Goal: Register for event/course

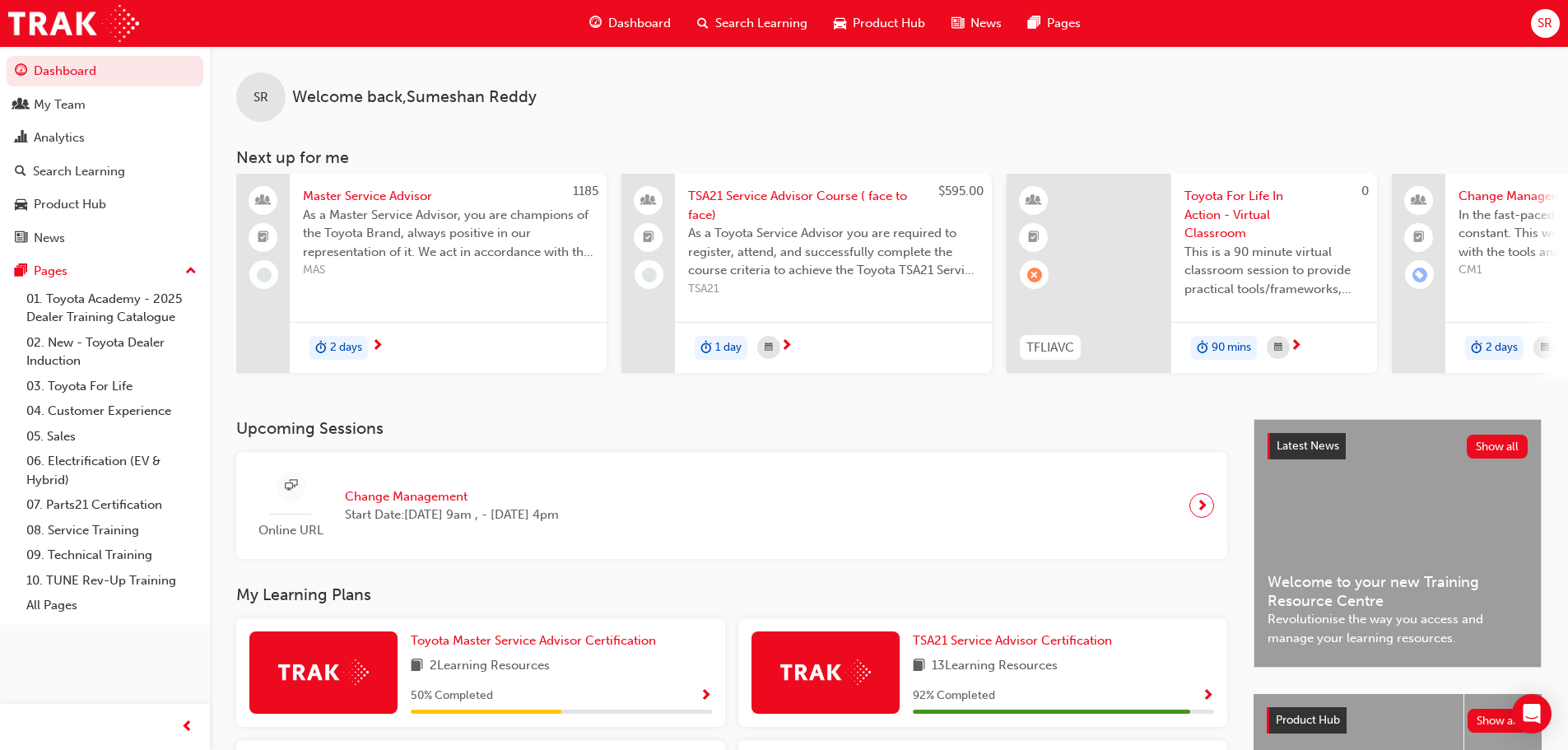
click at [1252, 216] on span "Toyota For Life In Action - Virtual Classroom" at bounding box center [1273, 214] width 179 height 56
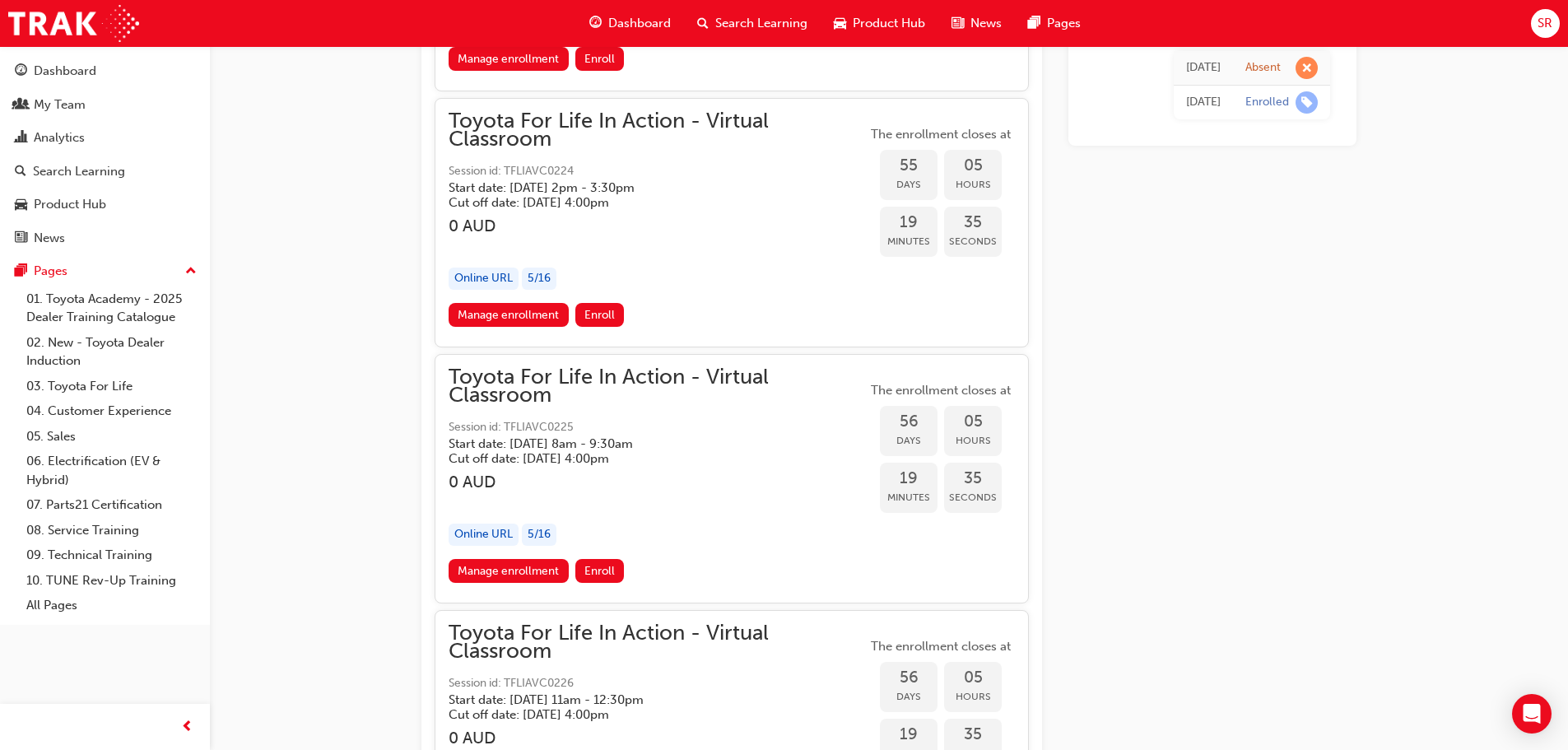
scroll to position [19054, 0]
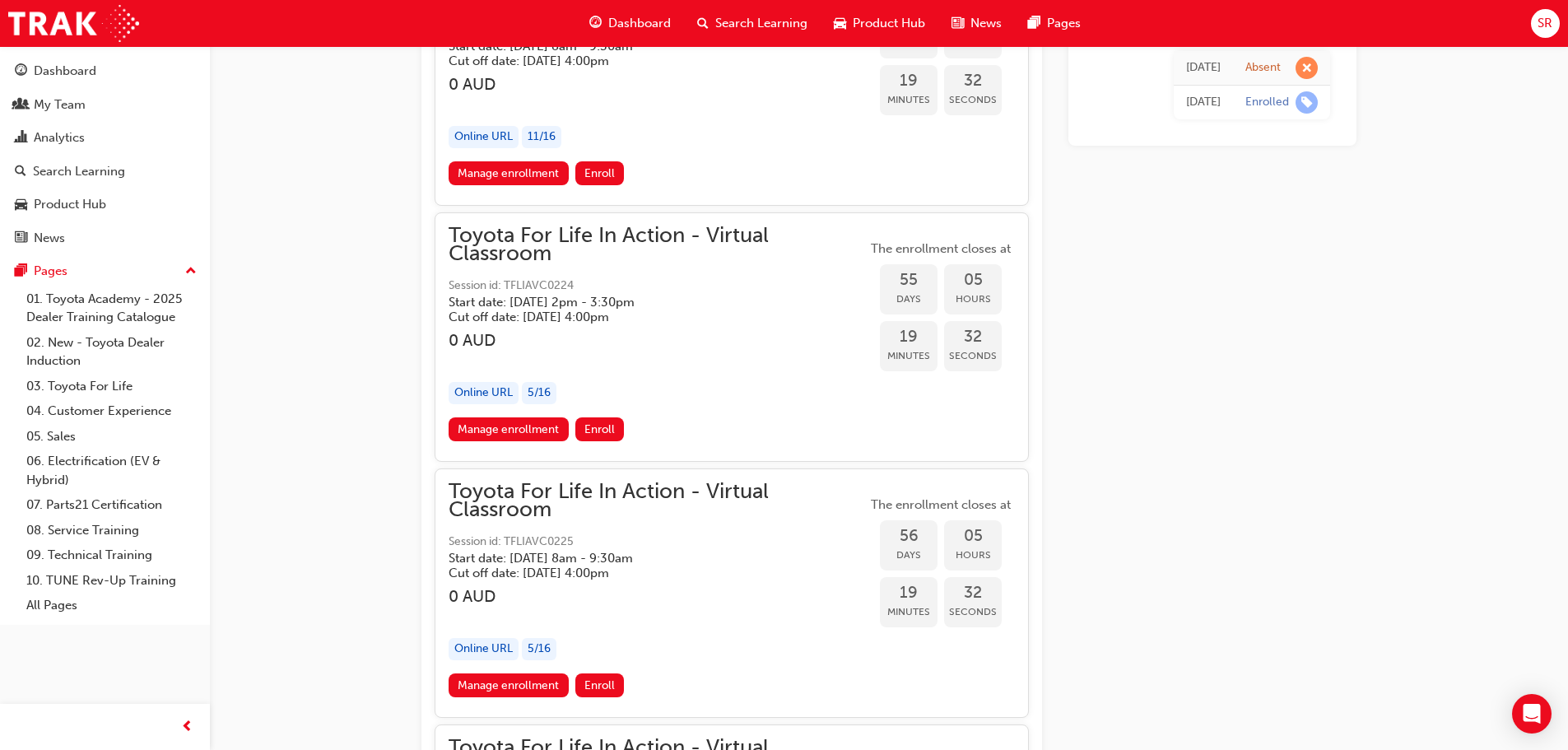
click at [553, 319] on h5 "Cut off date: Tue 21 Oct 2025, 4:00pm" at bounding box center [645, 317] width 392 height 15
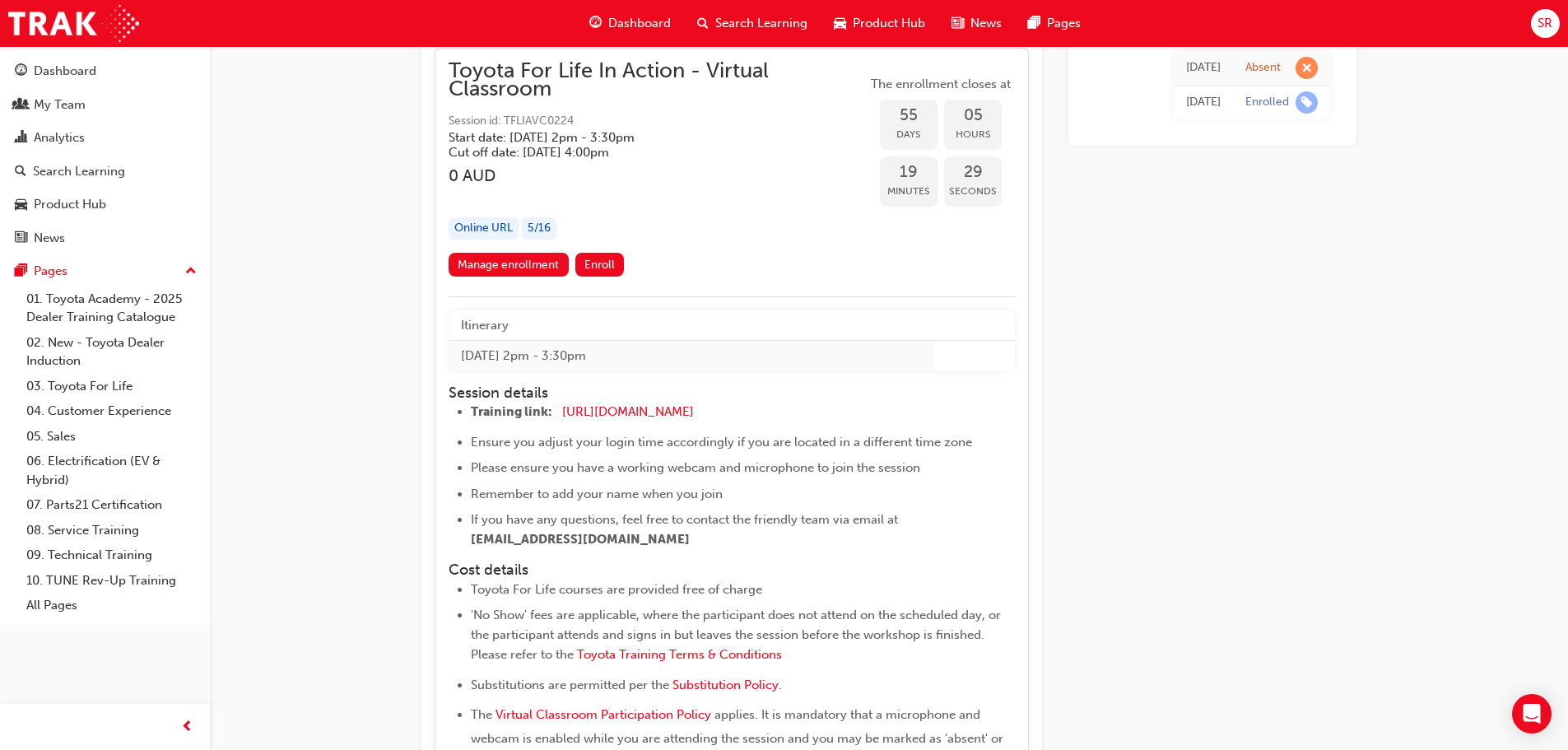
scroll to position [18971, 0]
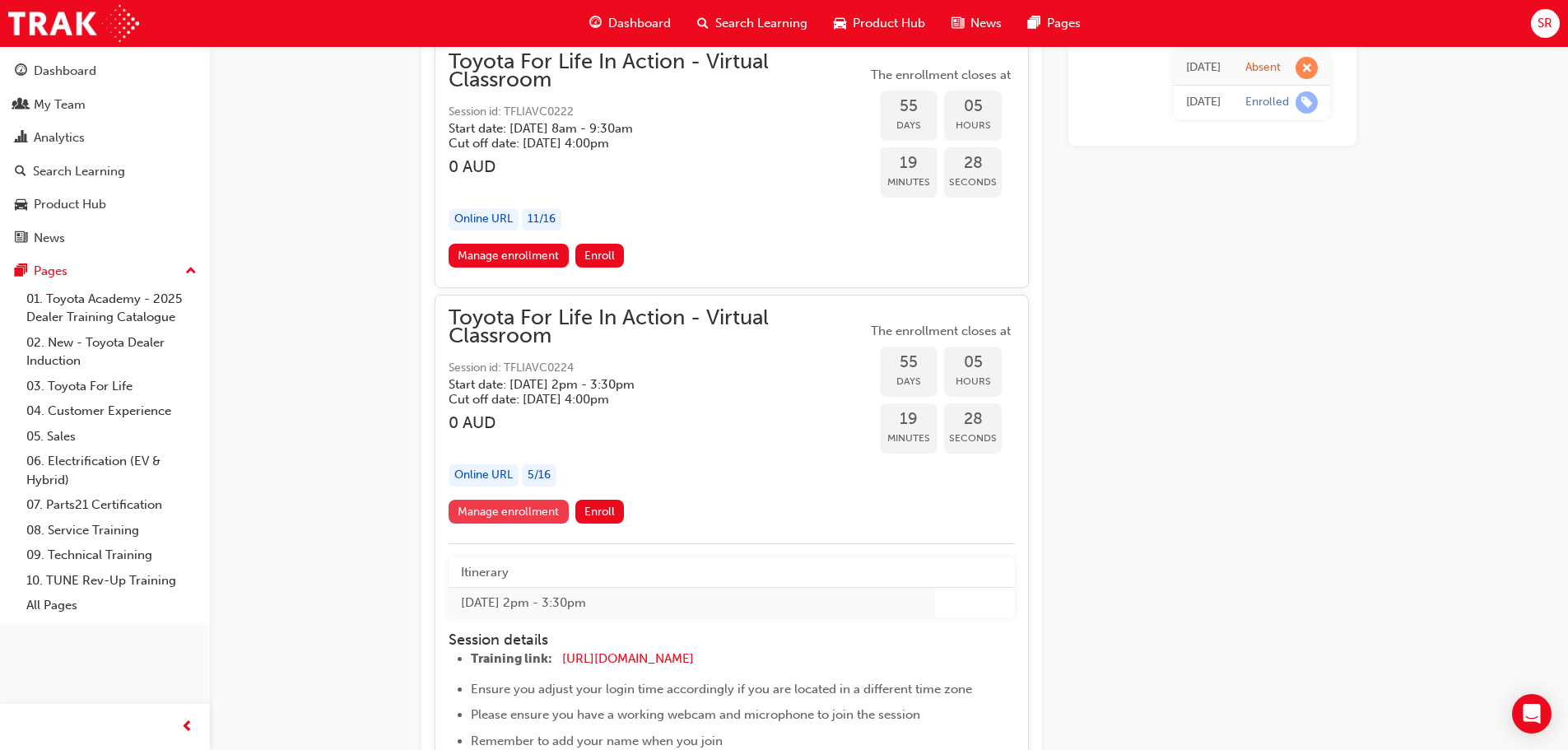
click at [513, 512] on link "Manage enrollment" at bounding box center [509, 512] width 120 height 24
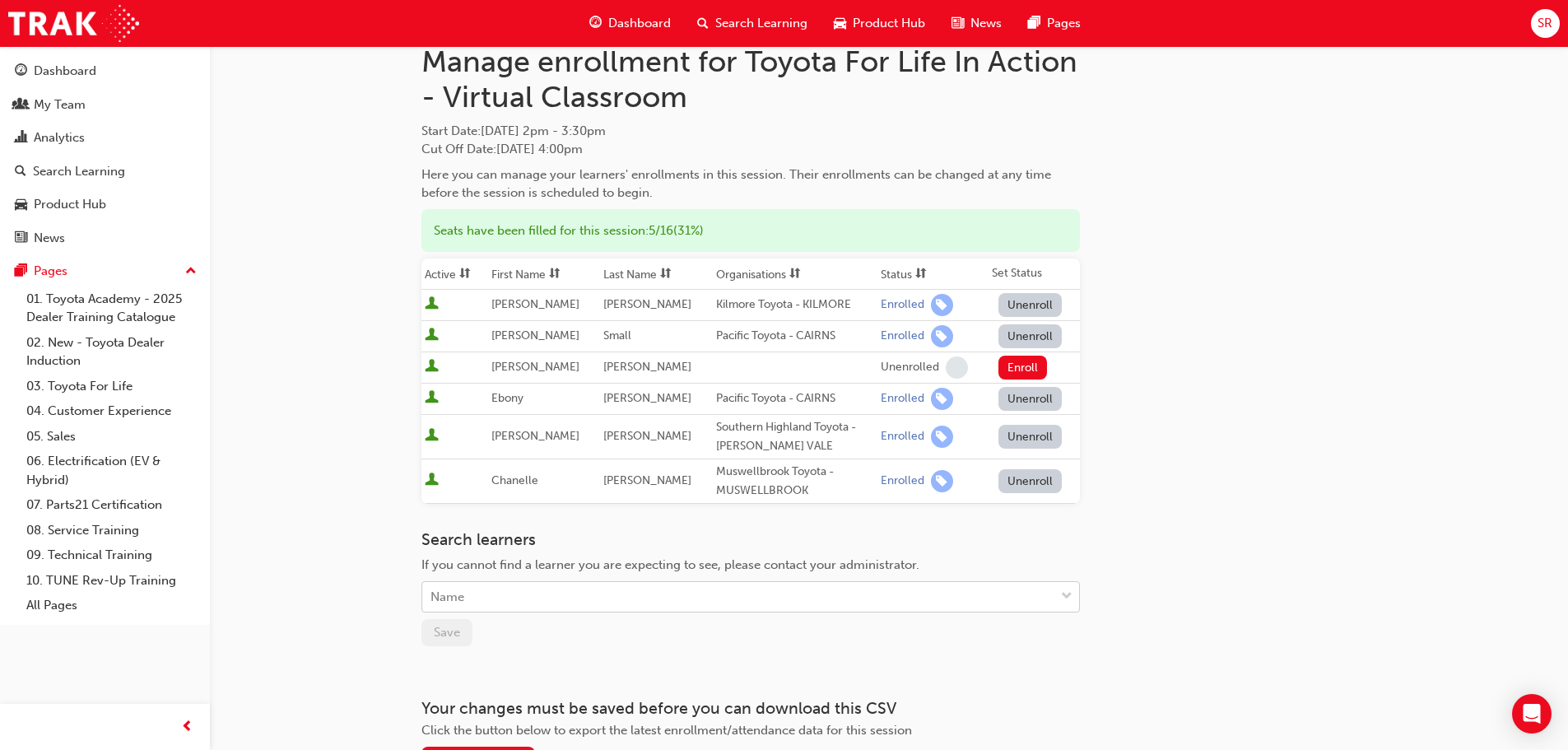
scroll to position [82, 0]
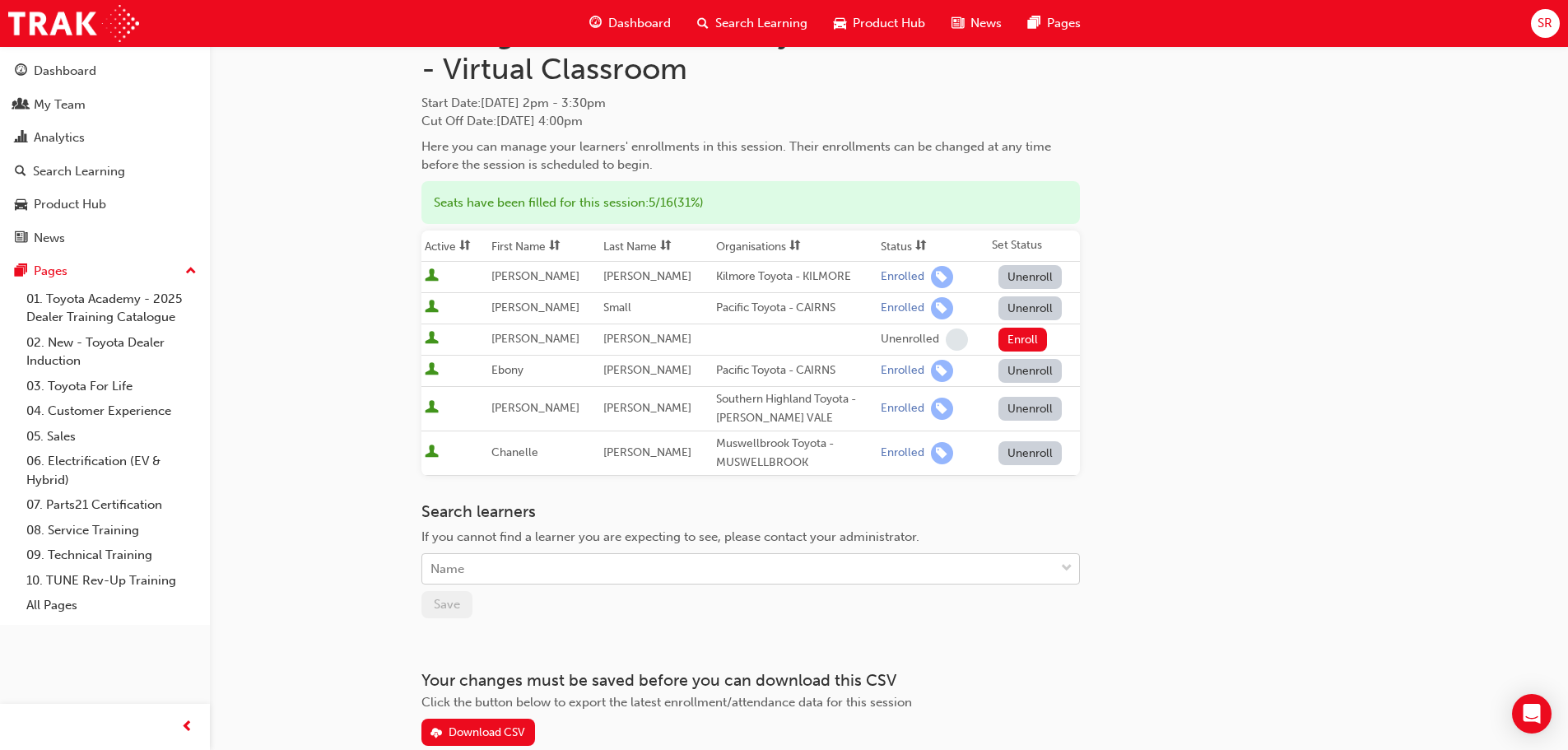
click at [552, 575] on div "Name" at bounding box center [738, 569] width 632 height 29
type input "ran"
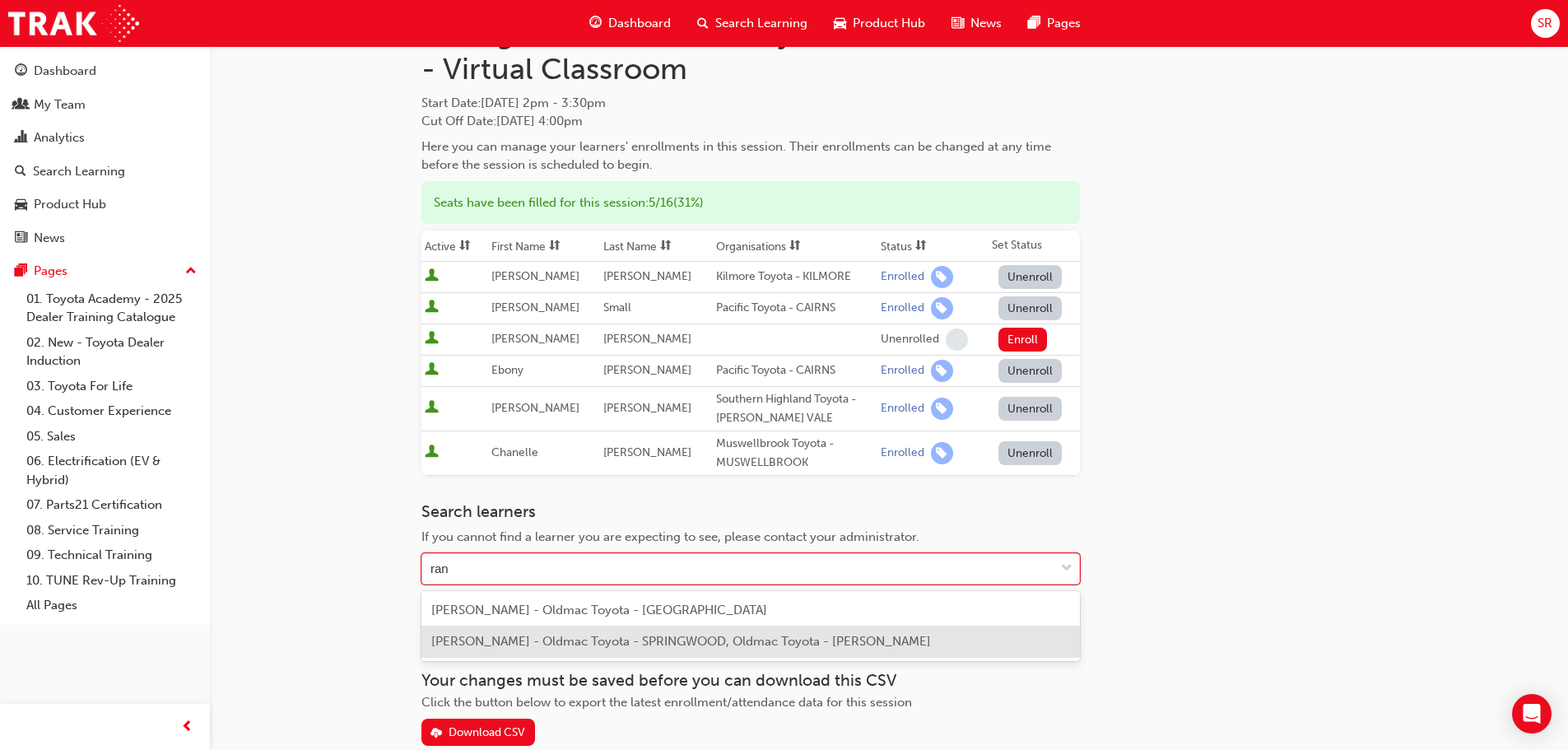
click at [558, 639] on span "Sanjeewa Ranasinghe - Oldmac Toyota - SPRINGWOOD, Oldmac Toyota - ORMISTON" at bounding box center [681, 641] width 500 height 15
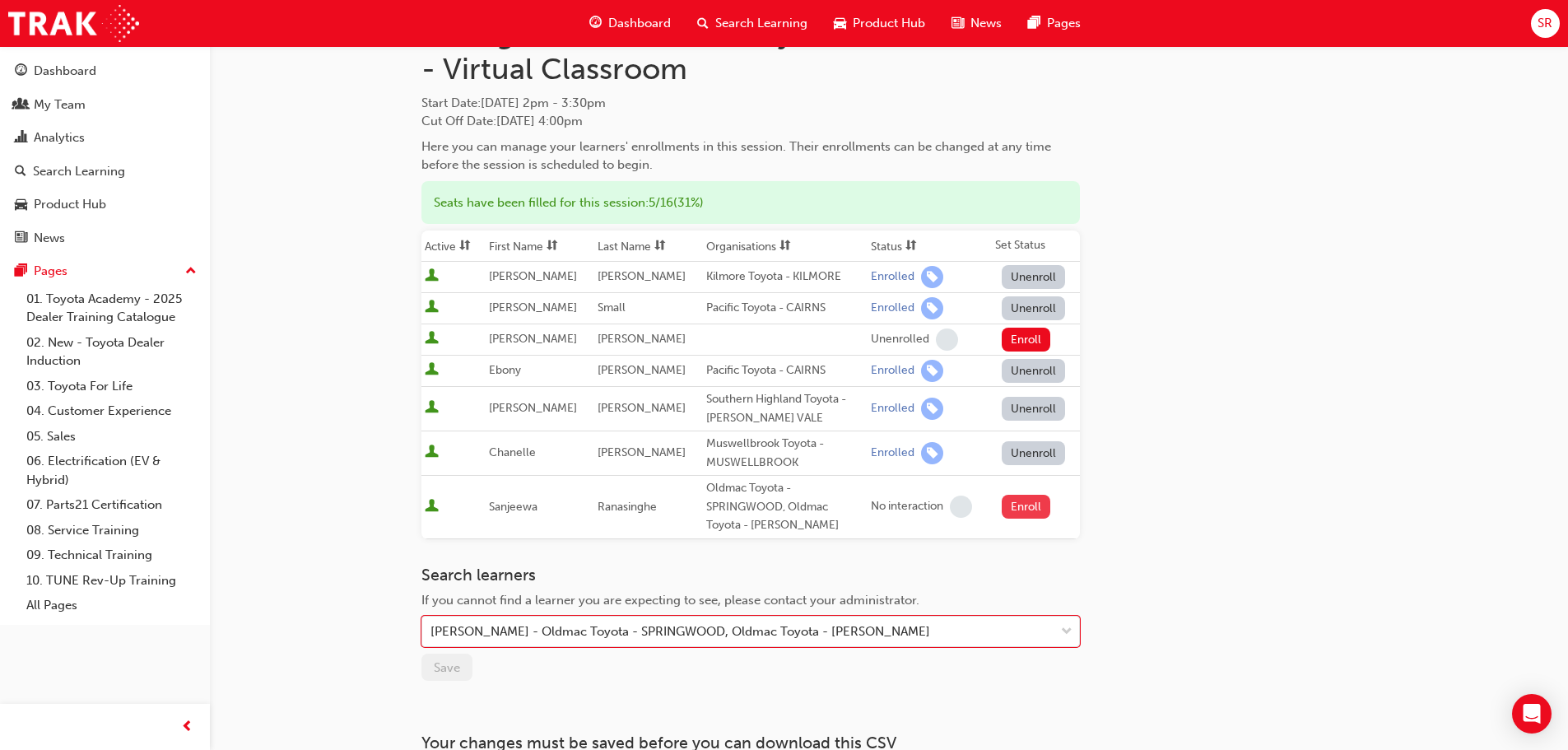
click at [1019, 509] on button "Enroll" at bounding box center [1027, 506] width 49 height 24
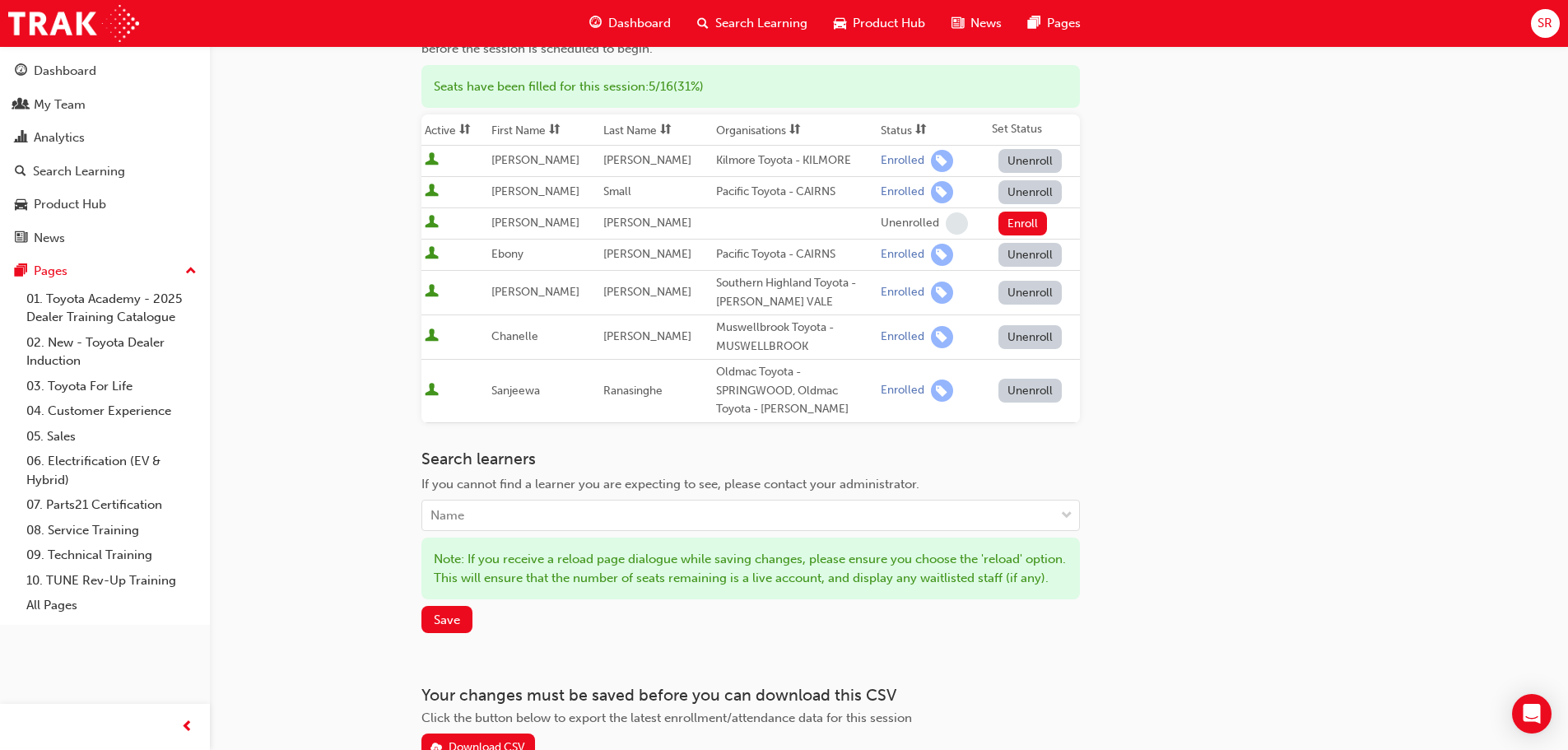
scroll to position [322, 0]
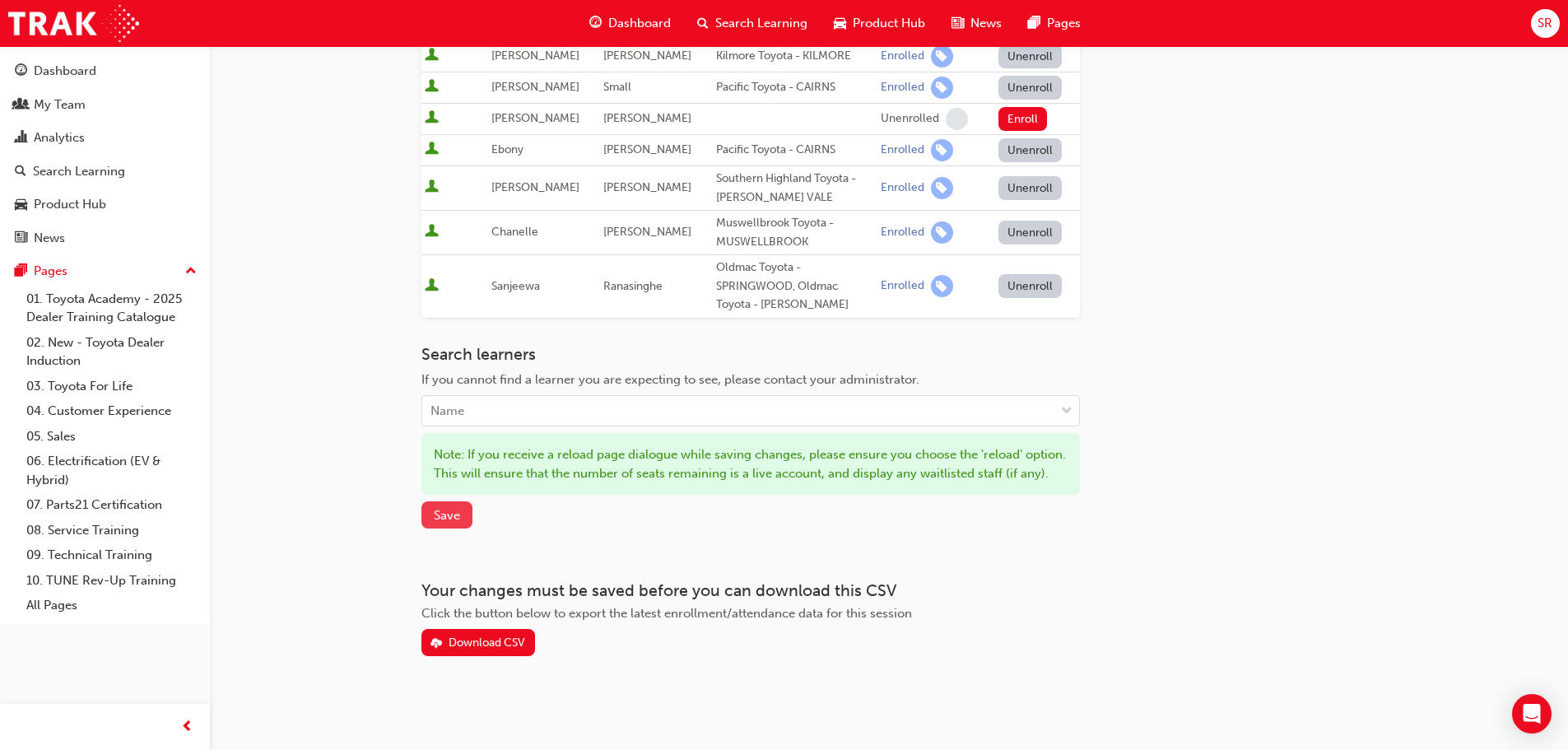
click at [437, 514] on span "Save" at bounding box center [447, 515] width 26 height 15
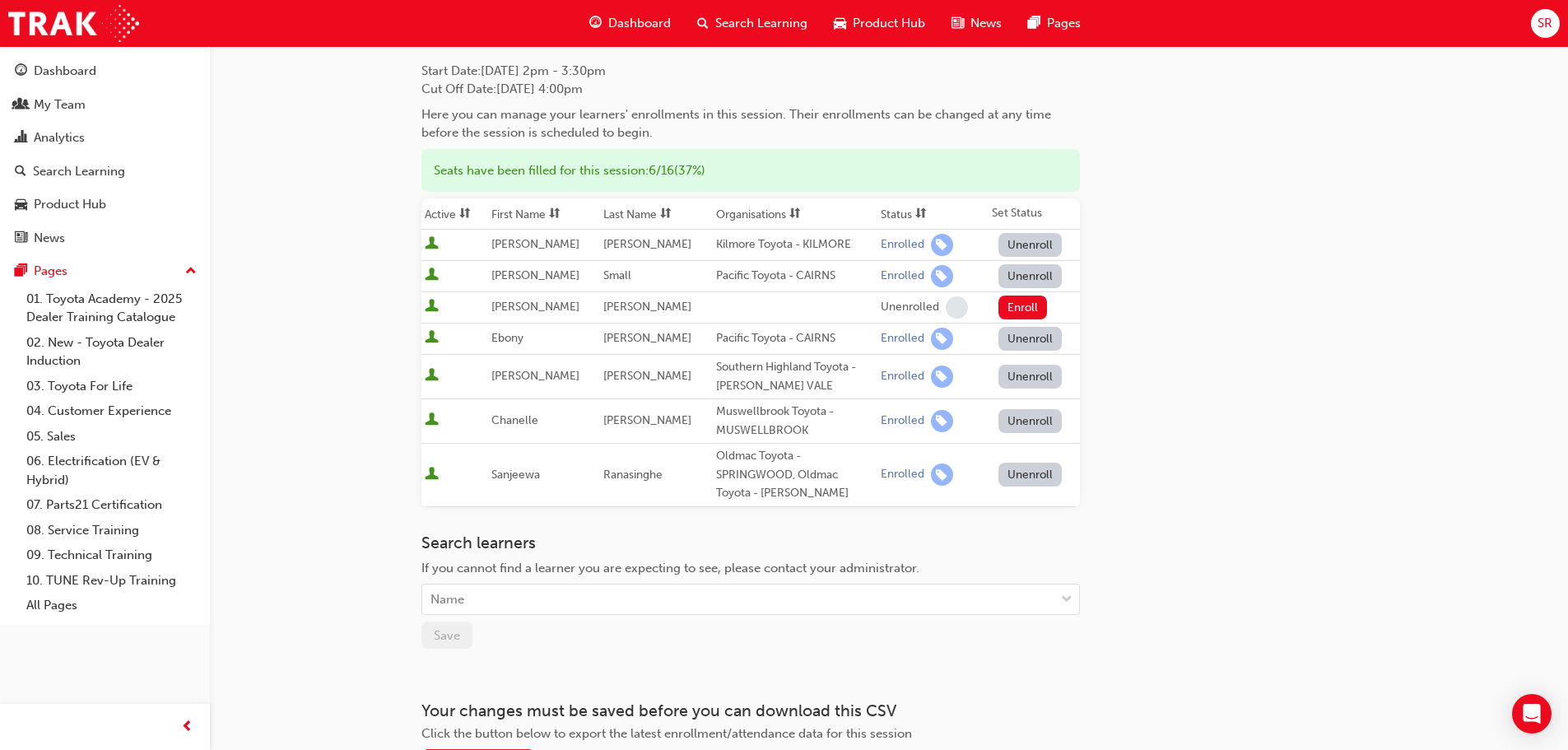
scroll to position [0, 0]
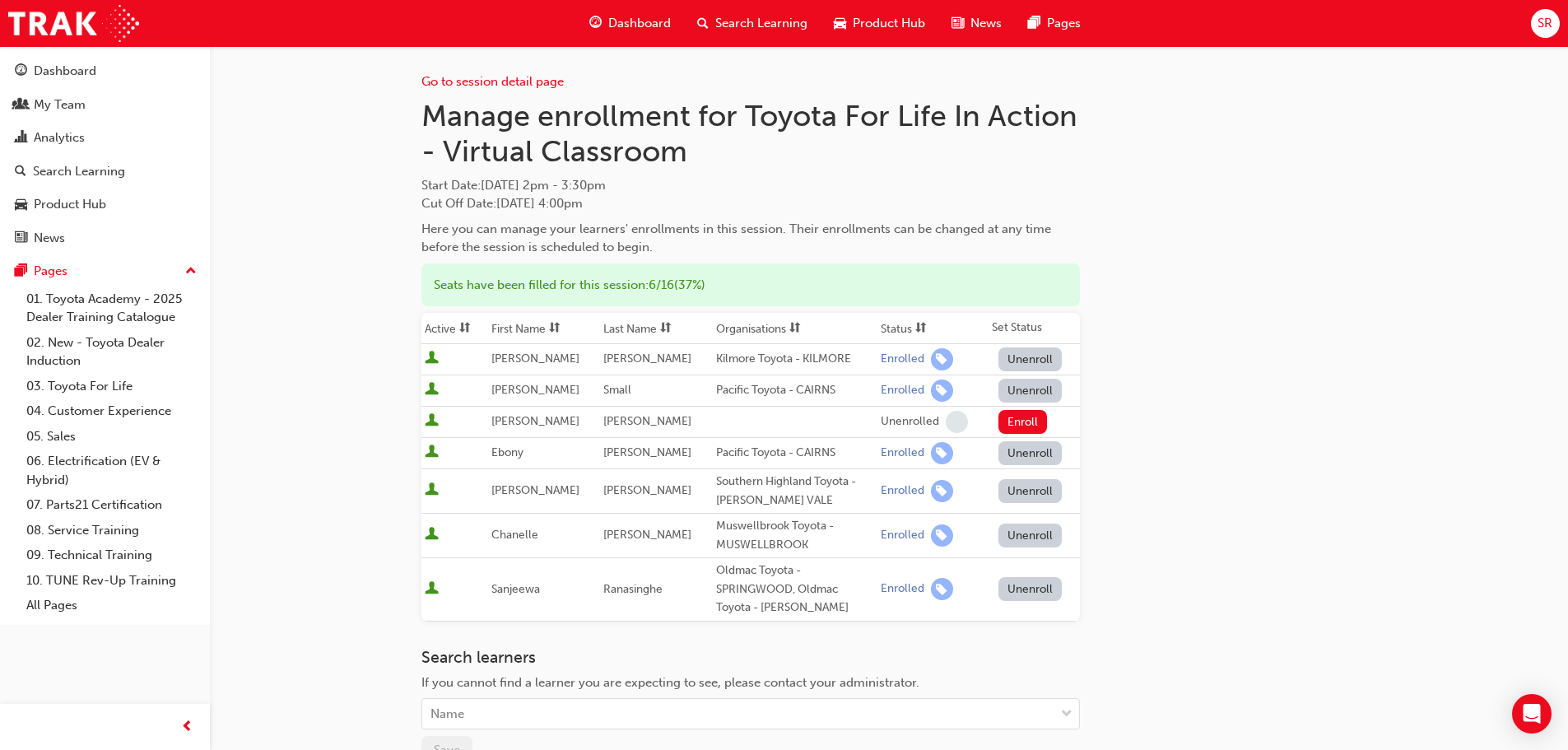
click at [638, 16] on span "Dashboard" at bounding box center [639, 23] width 63 height 19
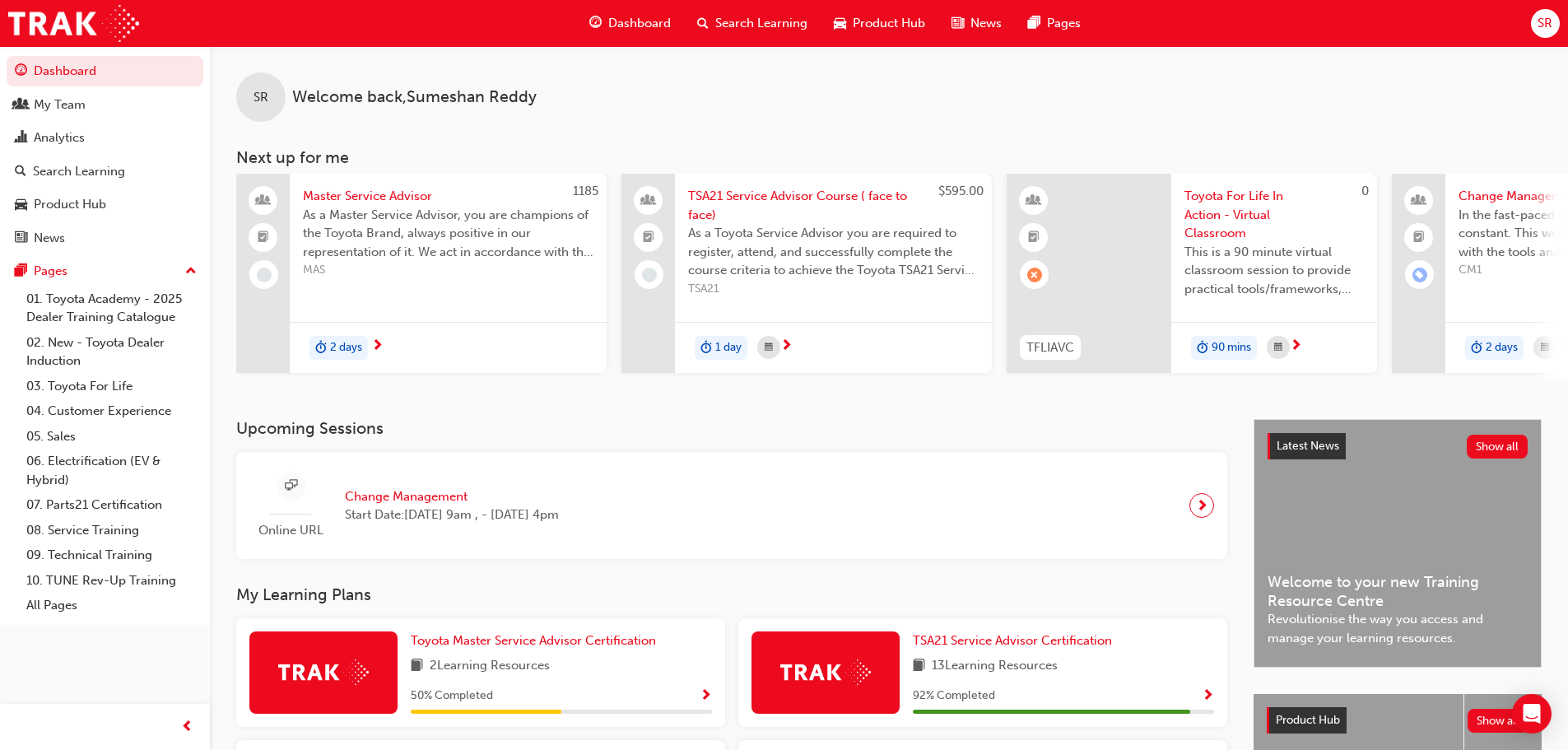
click at [1543, 32] on span "SR" at bounding box center [1545, 23] width 15 height 19
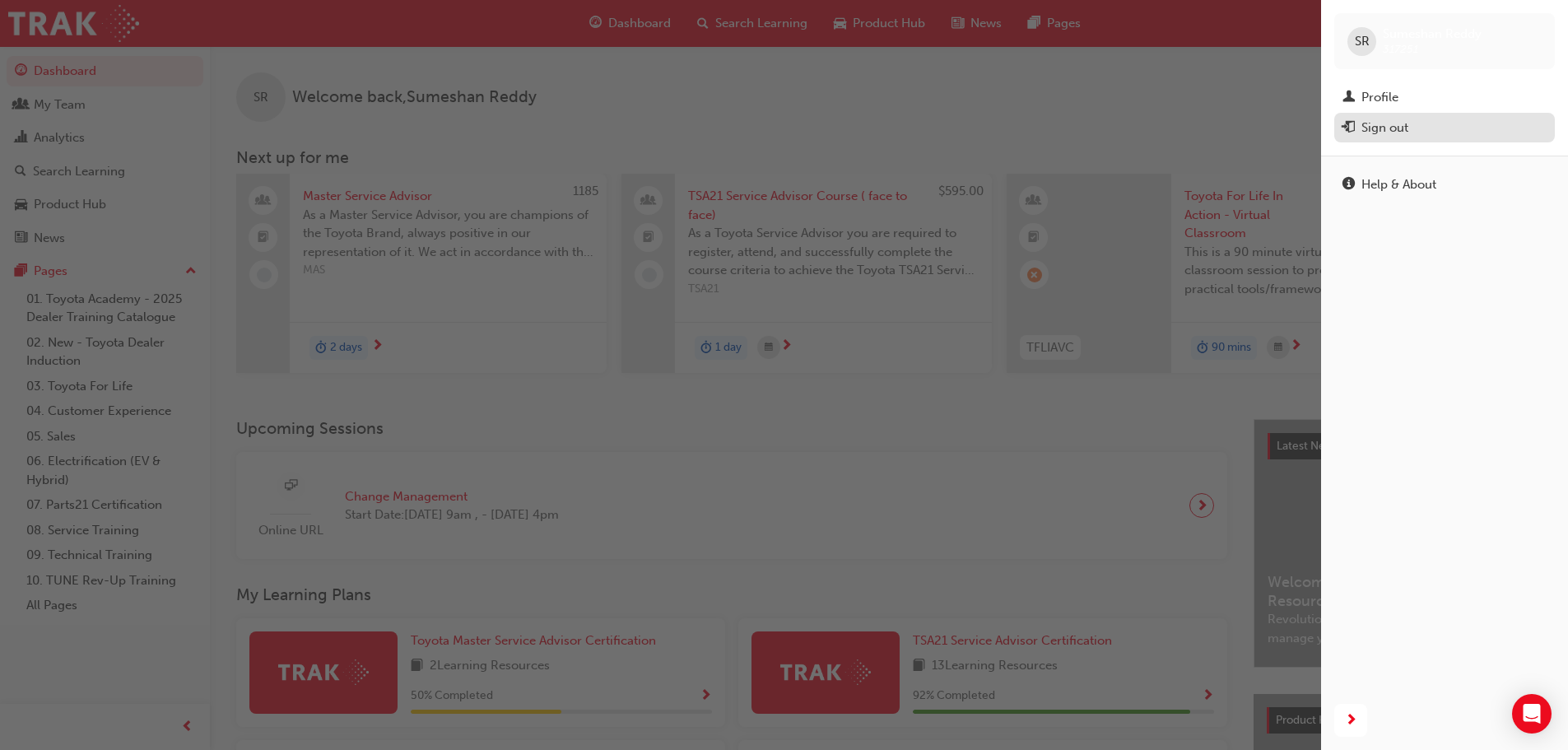
click at [1363, 136] on div "Sign out" at bounding box center [1385, 127] width 47 height 19
